Goal: Transaction & Acquisition: Purchase product/service

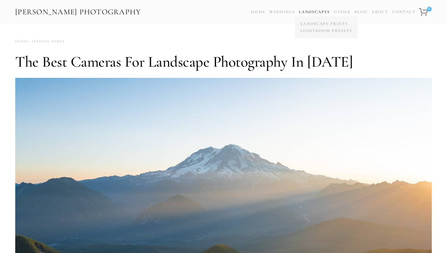
click at [317, 12] on link "Landscapes" at bounding box center [314, 11] width 31 height 5
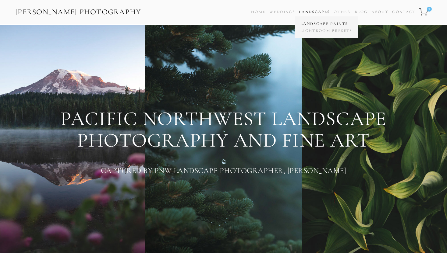
click at [314, 23] on link "Landscape Prints" at bounding box center [326, 23] width 55 height 7
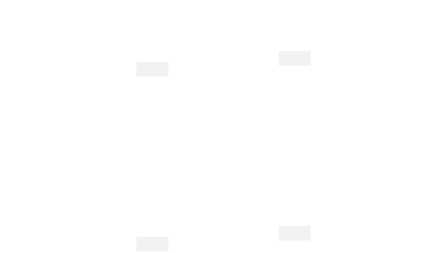
scroll to position [408, 0]
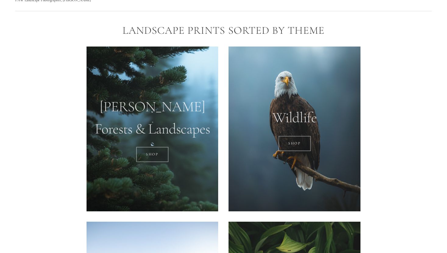
click at [169, 118] on div at bounding box center [153, 129] width 132 height 165
click at [152, 157] on link "SHOP" at bounding box center [152, 154] width 33 height 15
